Goal: Task Accomplishment & Management: Use online tool/utility

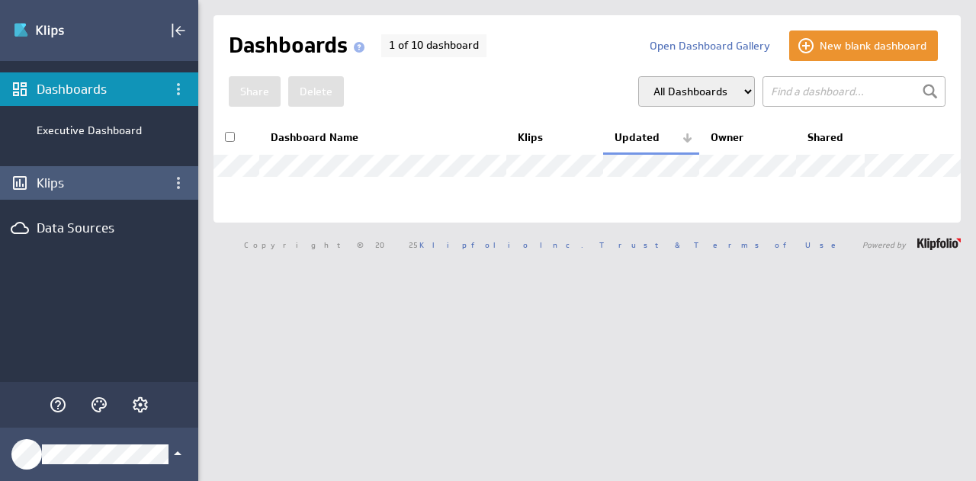
click at [97, 196] on div "Klips" at bounding box center [99, 183] width 198 height 34
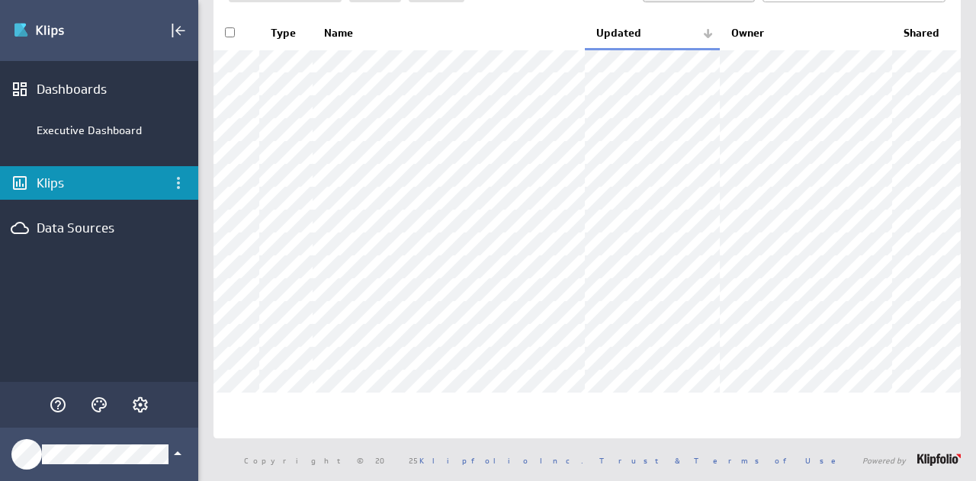
scroll to position [66, 0]
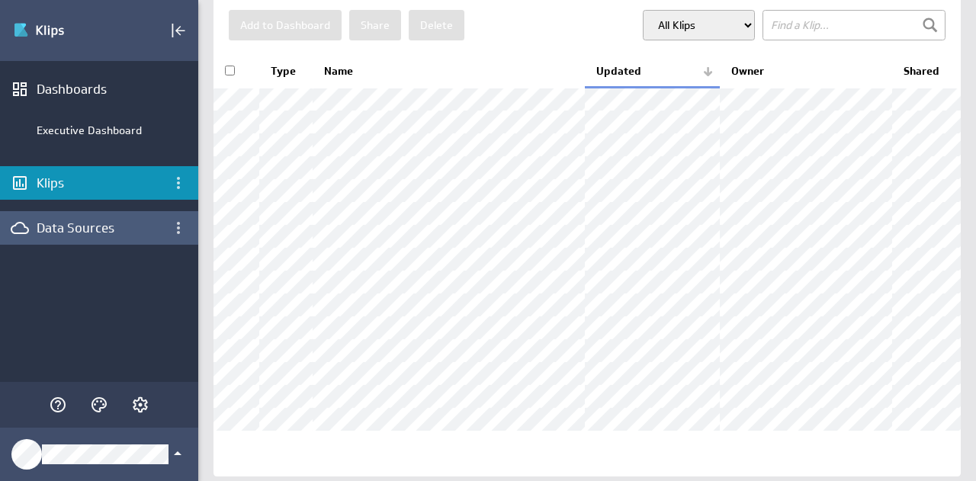
click at [64, 228] on div "Data Sources" at bounding box center [99, 227] width 125 height 17
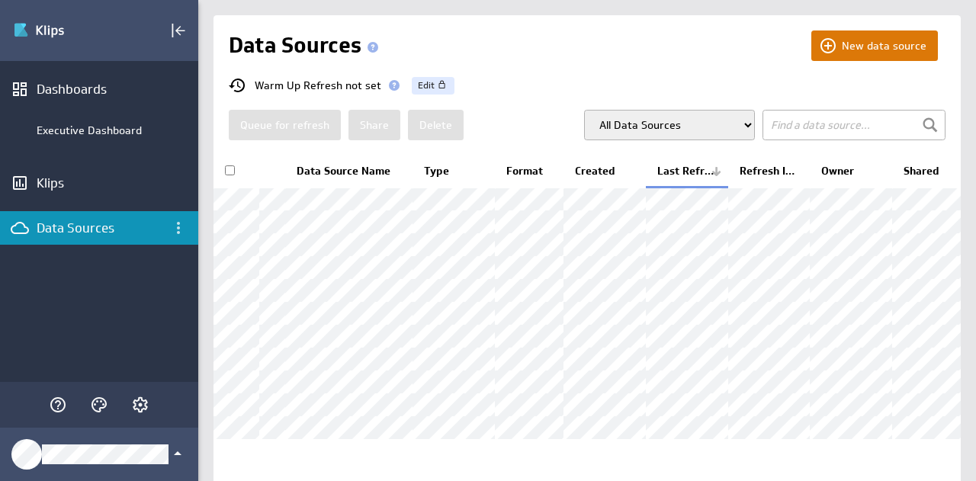
click at [835, 50] on button "New data source" at bounding box center [874, 45] width 127 height 30
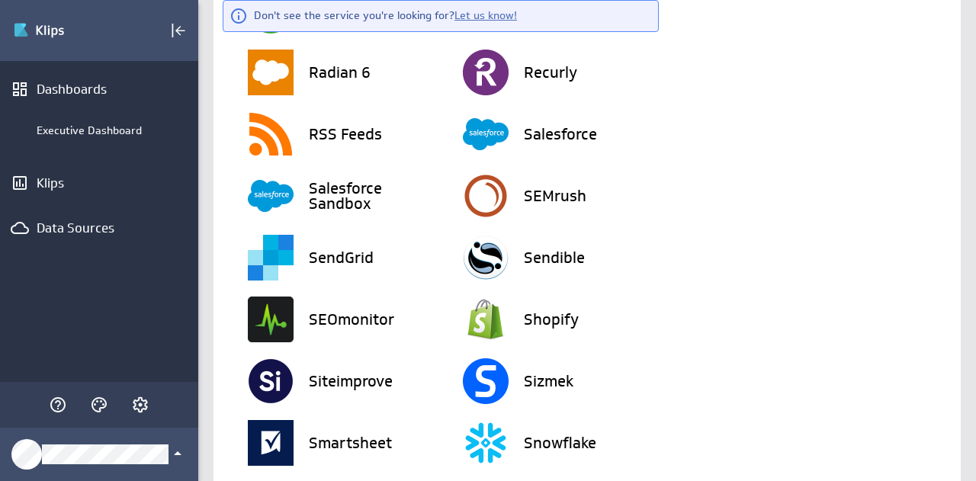
scroll to position [2910, 0]
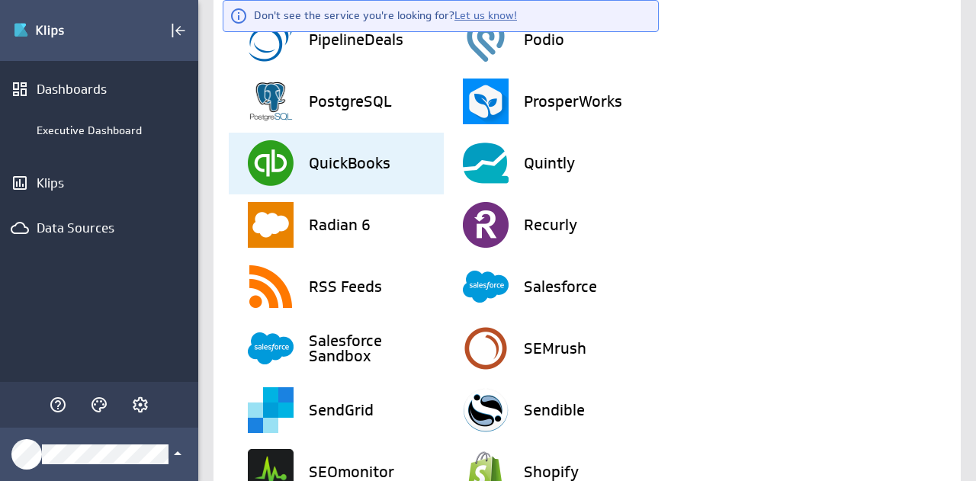
click at [326, 165] on h3 "QuickBooks" at bounding box center [350, 162] width 82 height 15
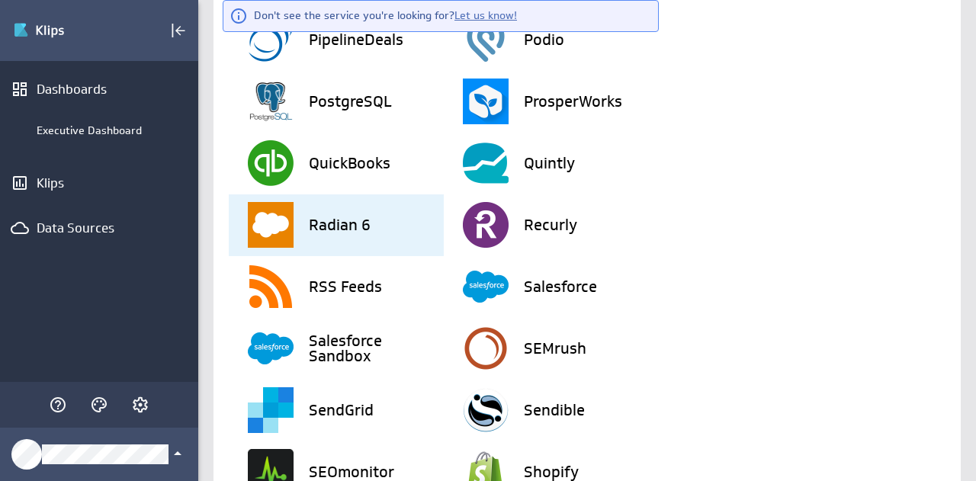
scroll to position [0, 0]
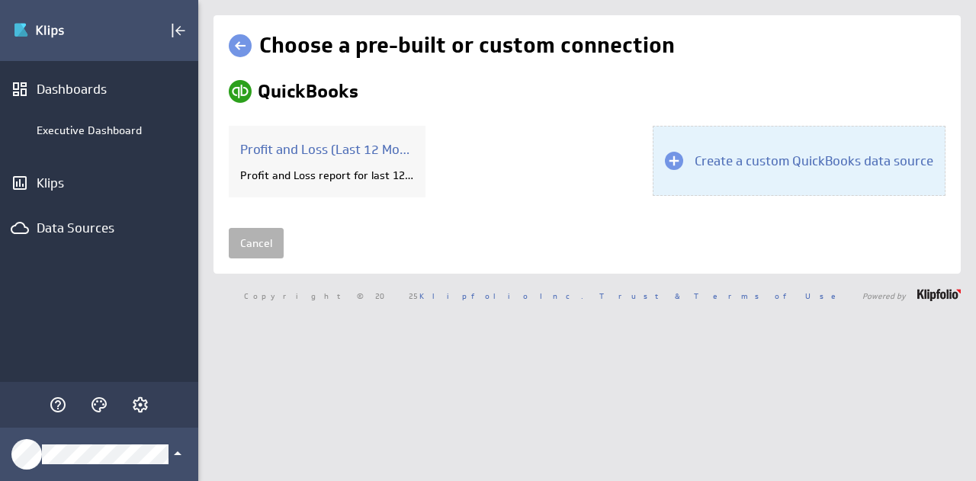
click at [728, 164] on h3 "Create a custom QuickBooks data source" at bounding box center [813, 160] width 239 height 17
